Goal: Transaction & Acquisition: Download file/media

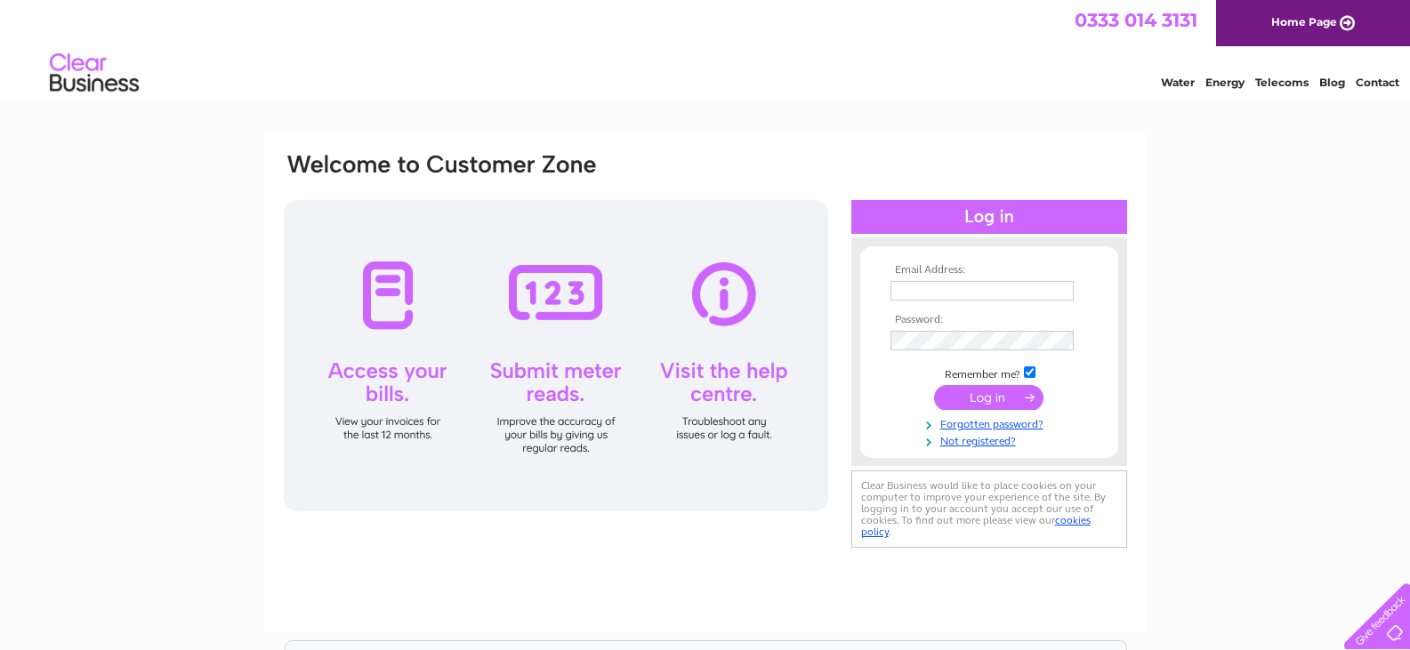
click at [966, 289] on input "text" at bounding box center [982, 291] width 183 height 20
click at [1127, 139] on div "Email Address: Password:" at bounding box center [705, 382] width 881 height 498
drag, startPoint x: 936, startPoint y: 290, endPoint x: 1038, endPoint y: 295, distance: 101.5
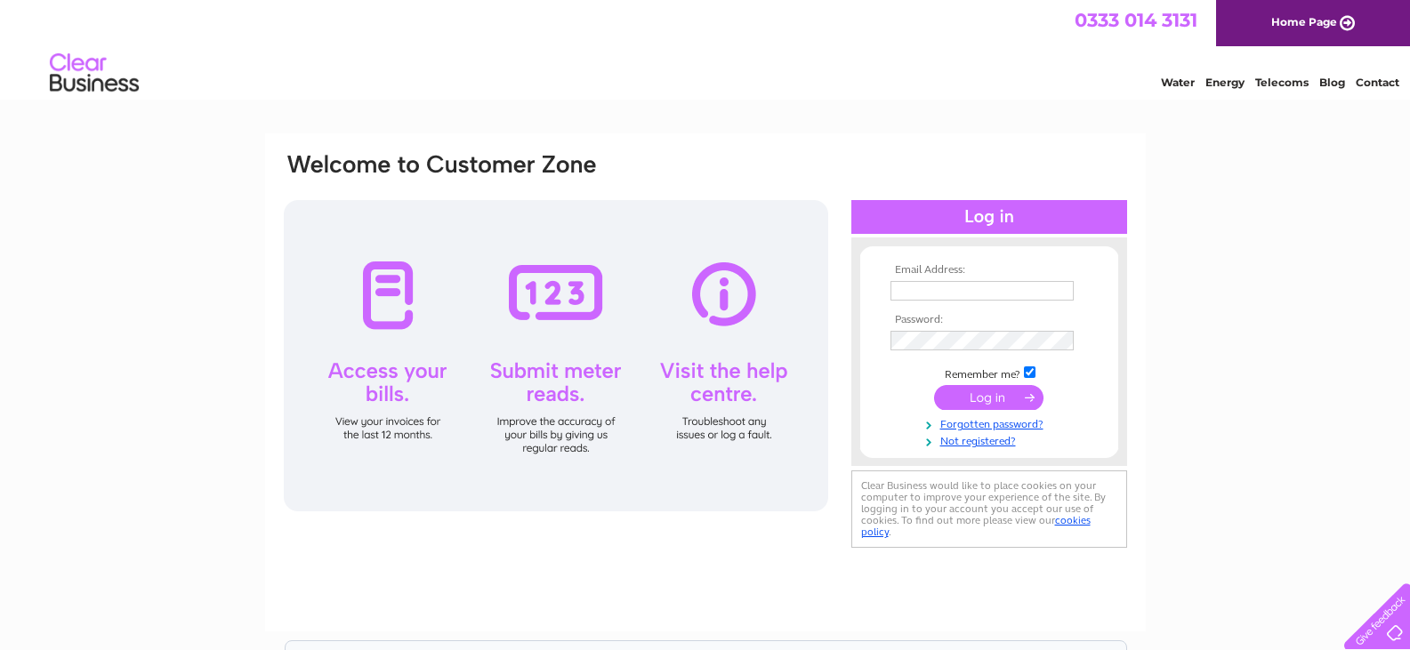
click at [936, 290] on input "text" at bounding box center [982, 291] width 183 height 20
type input "k.thornley@crownoil.co.uk"
click at [965, 395] on input "submit" at bounding box center [988, 397] width 109 height 25
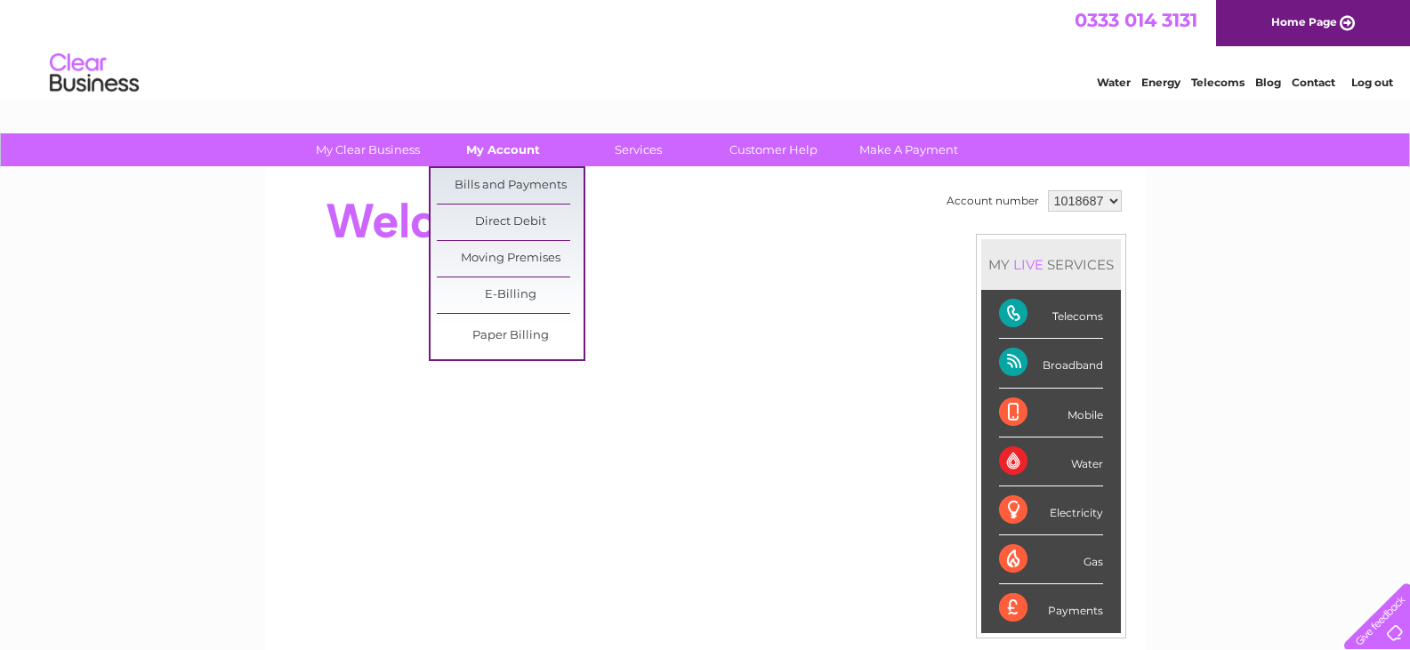
click at [506, 148] on link "My Account" at bounding box center [503, 149] width 147 height 33
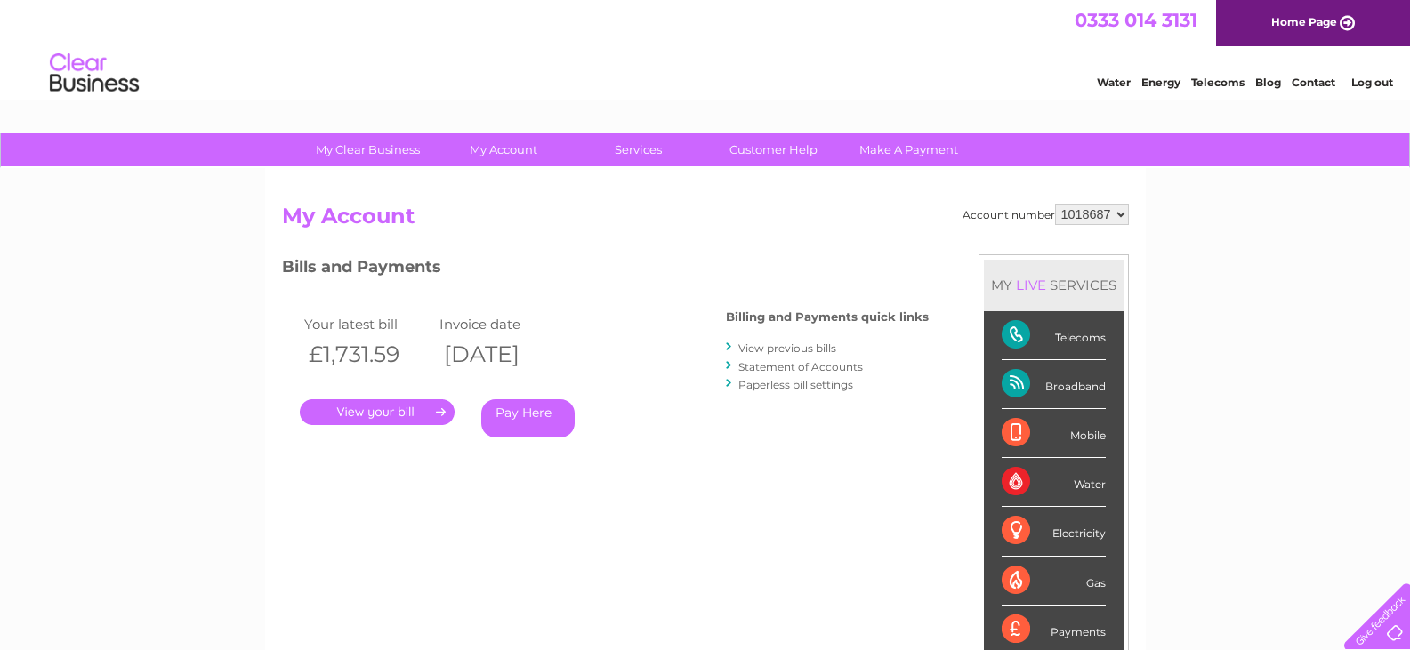
click at [378, 408] on link "." at bounding box center [377, 413] width 155 height 26
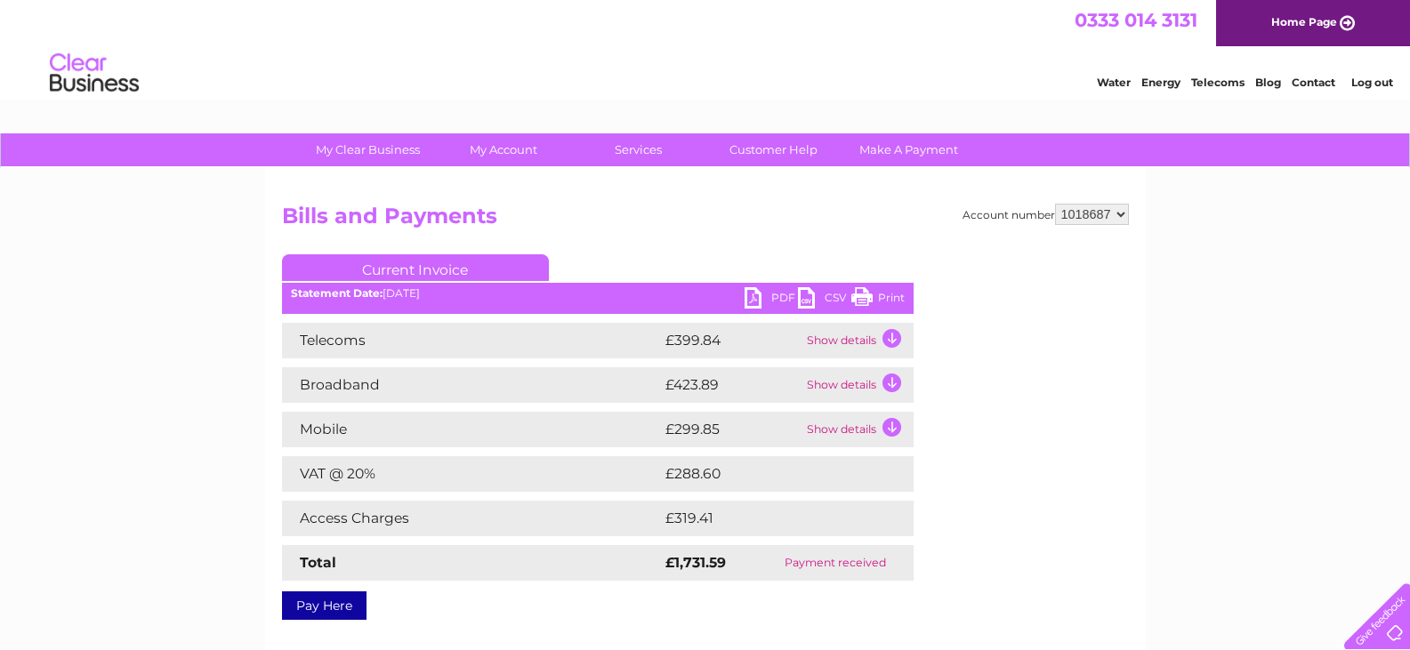
click at [777, 294] on link "PDF" at bounding box center [771, 300] width 53 height 26
click at [814, 294] on link "CSV" at bounding box center [824, 300] width 53 height 26
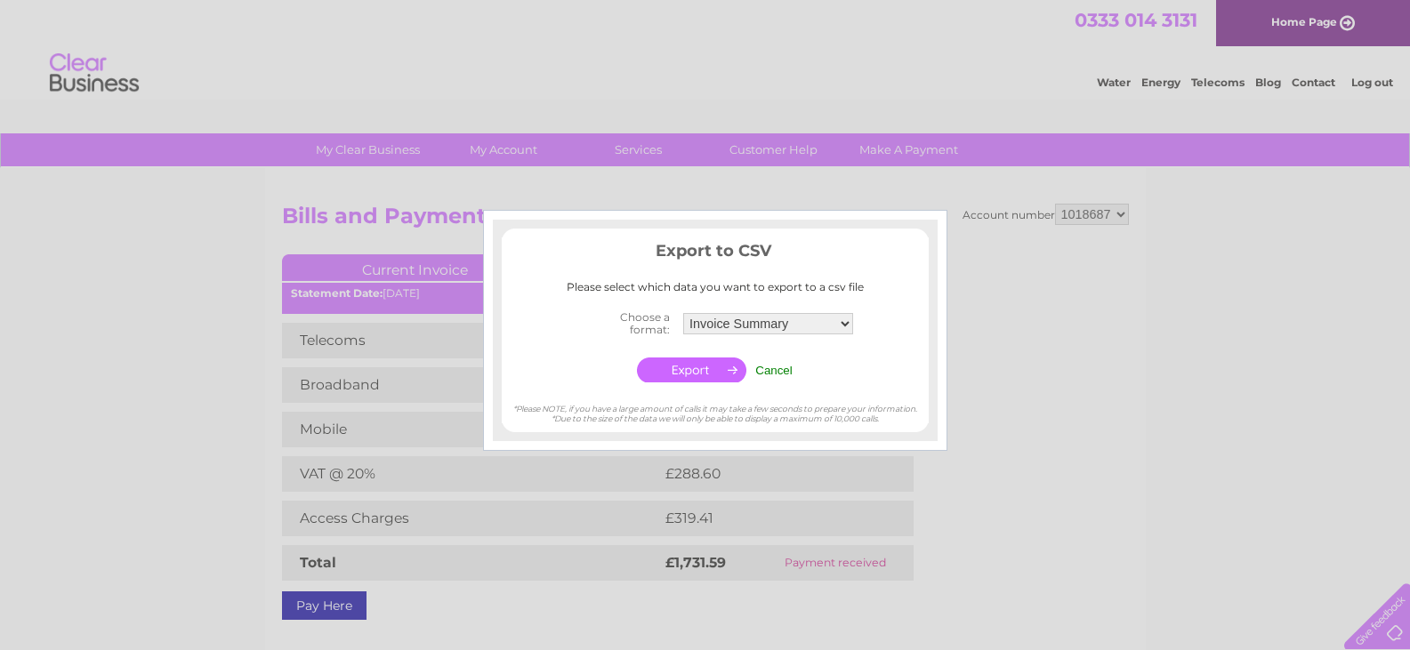
click at [791, 328] on select "Invoice Summary Telecoms Call Summary Mobile Call summary Service Charge Summary" at bounding box center [768, 323] width 170 height 21
select select "4"
click at [683, 312] on select "Invoice Summary Telecoms Call Summary Mobile Call summary Service Charge Summary" at bounding box center [769, 323] width 172 height 23
click at [685, 379] on input "button" at bounding box center [691, 370] width 109 height 25
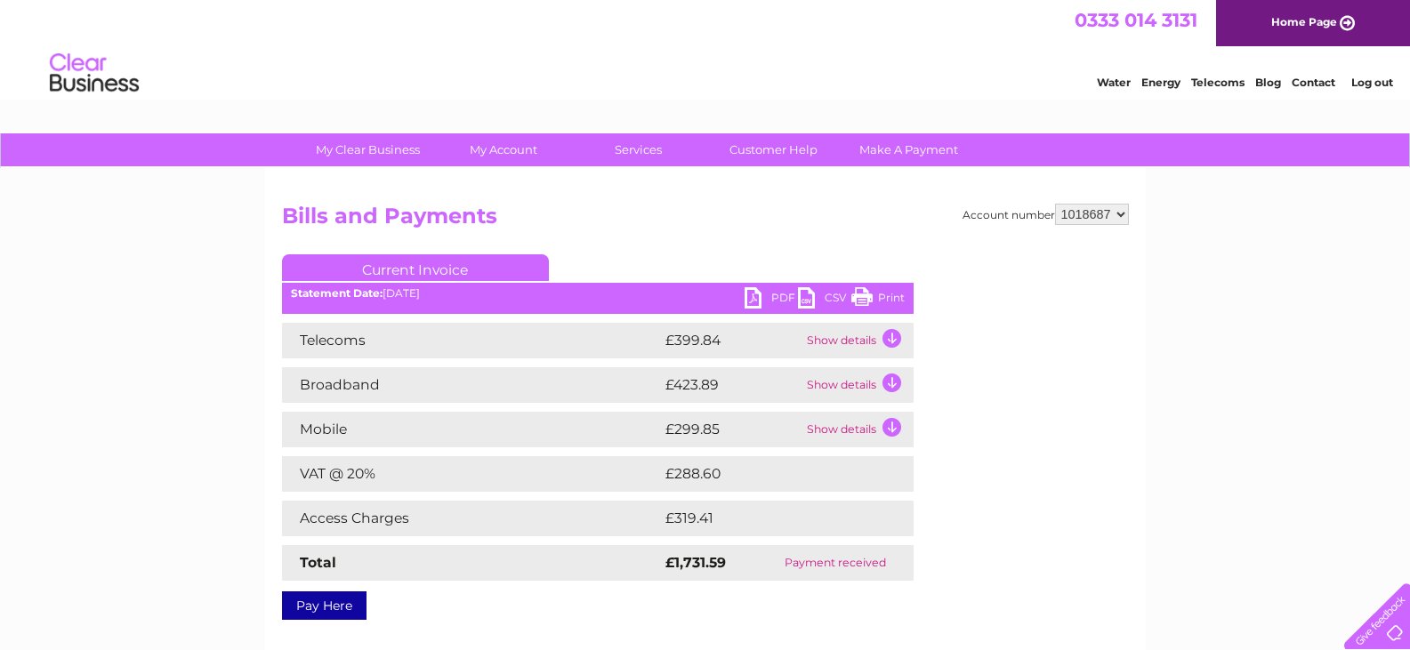
click at [888, 386] on td "Show details" at bounding box center [858, 386] width 111 height 36
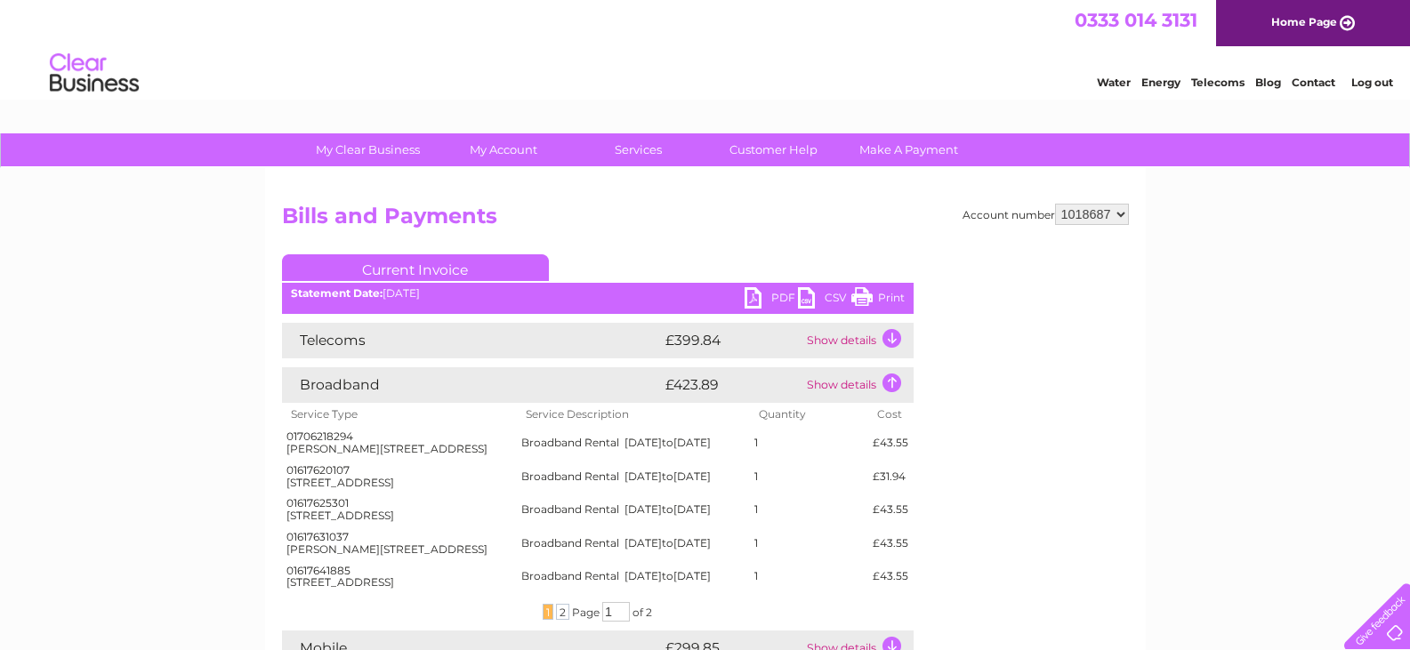
click at [887, 387] on td "Show details" at bounding box center [858, 386] width 111 height 36
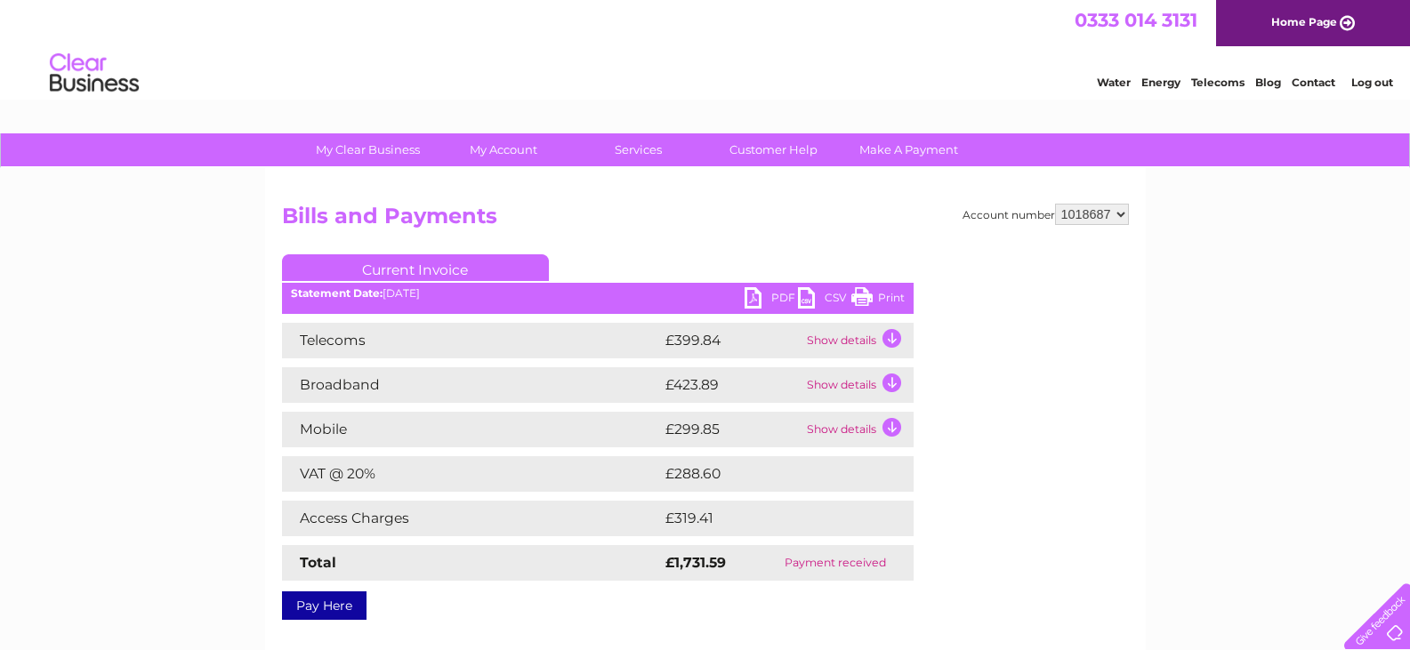
click at [891, 427] on td "Show details" at bounding box center [858, 430] width 111 height 36
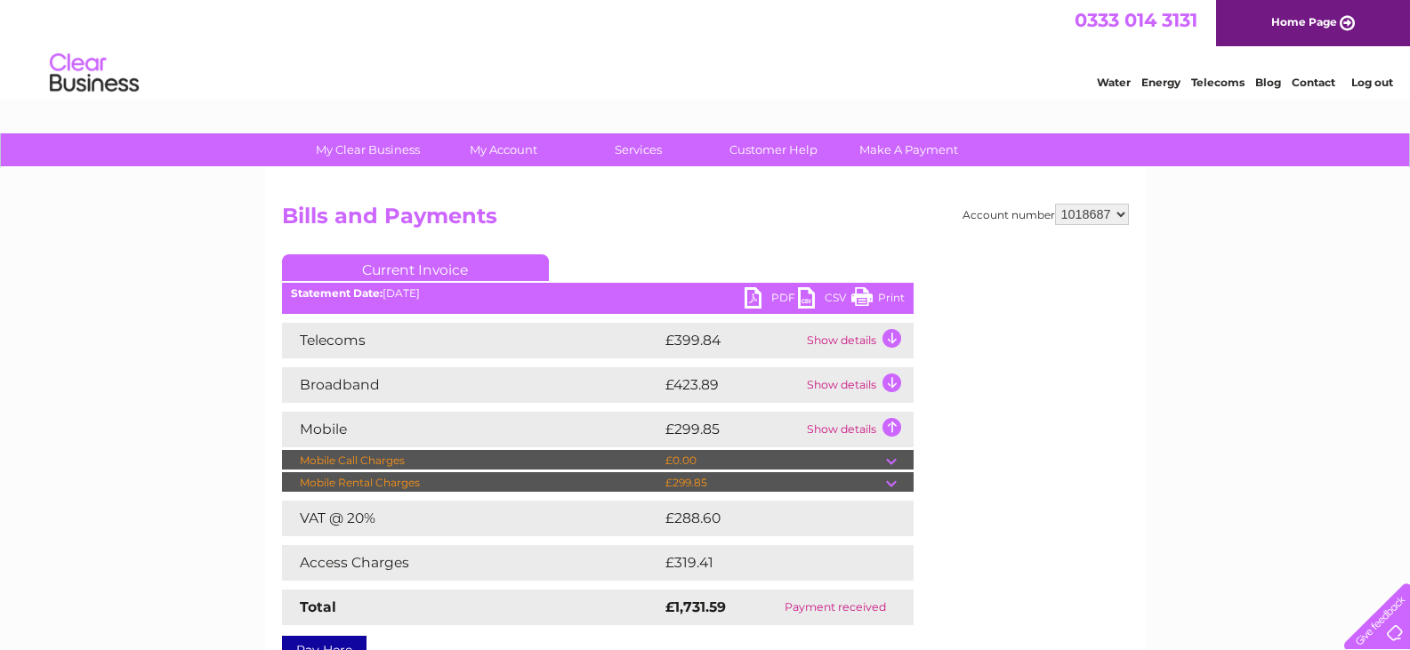
click at [891, 427] on td "Show details" at bounding box center [858, 430] width 111 height 36
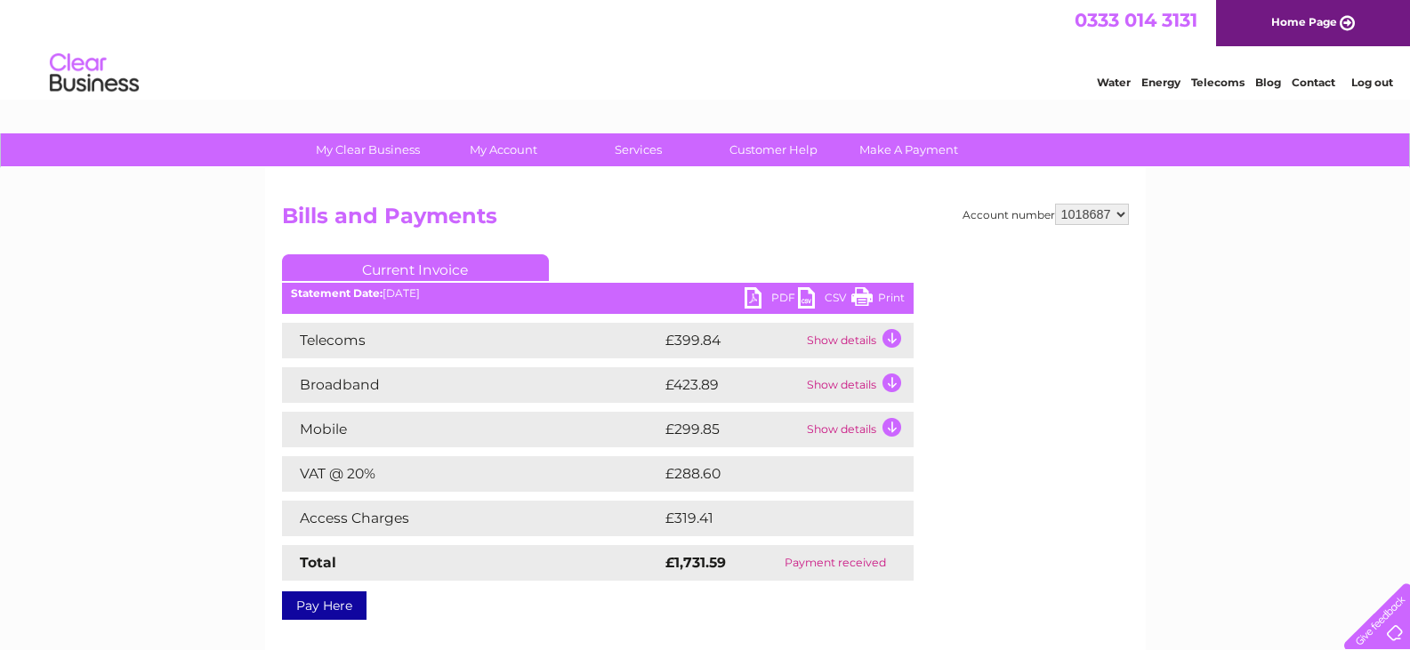
click at [893, 342] on td "Show details" at bounding box center [858, 341] width 111 height 36
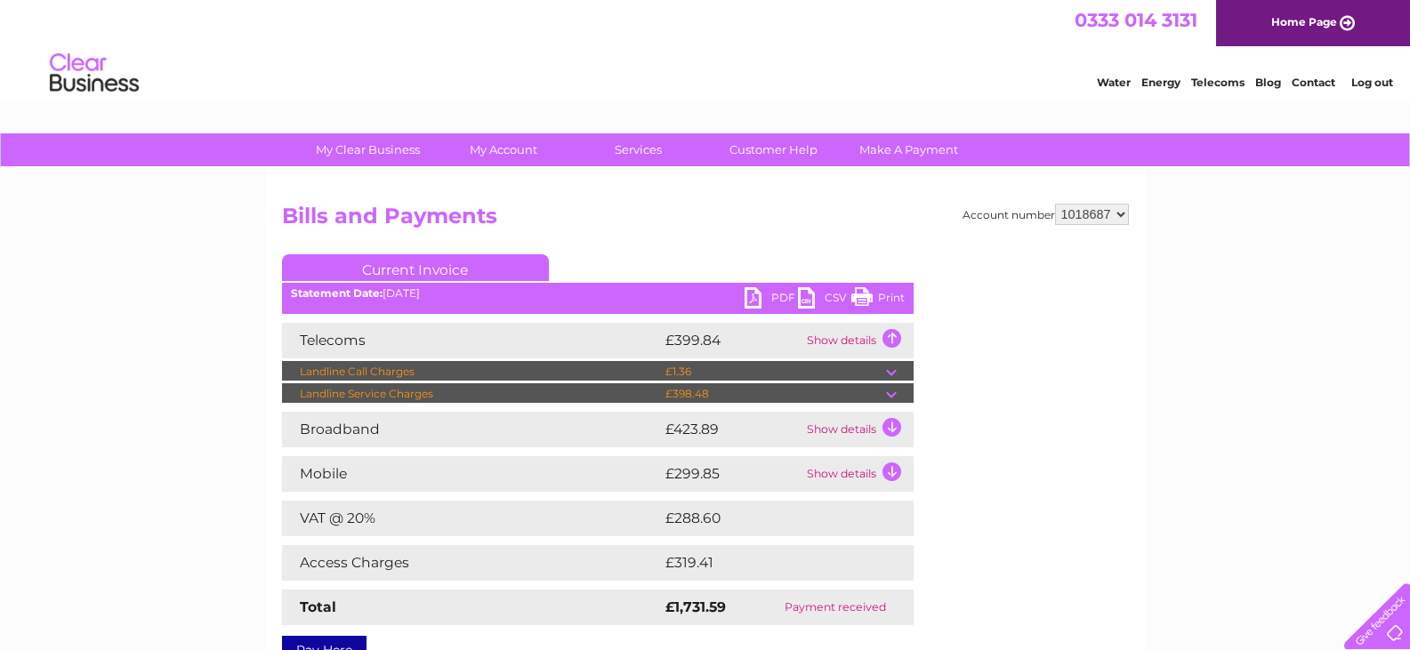
click at [893, 432] on td "Show details" at bounding box center [858, 430] width 111 height 36
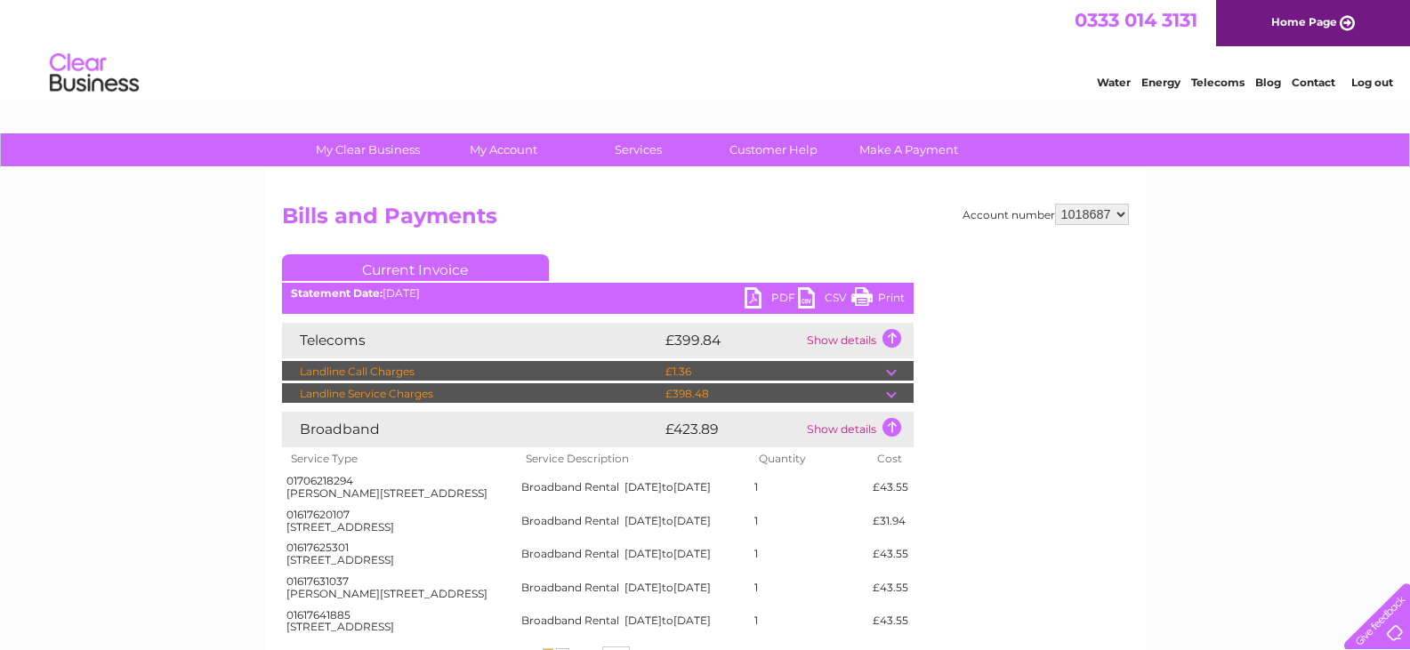
click at [893, 432] on td "Show details" at bounding box center [858, 430] width 111 height 36
